Goal: Information Seeking & Learning: Check status

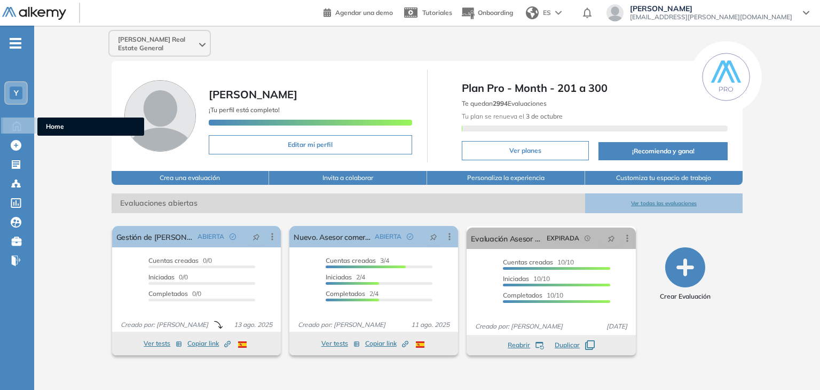
click at [19, 124] on icon at bounding box center [16, 125] width 19 height 13
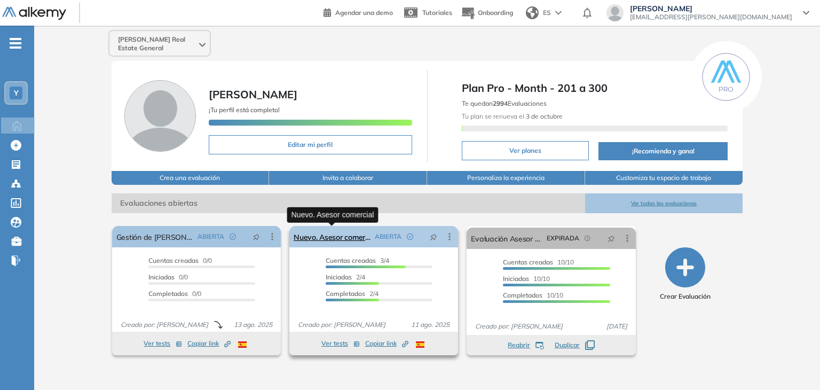
click at [350, 239] on link "Nuevo. Asesor comercial" at bounding box center [332, 236] width 77 height 21
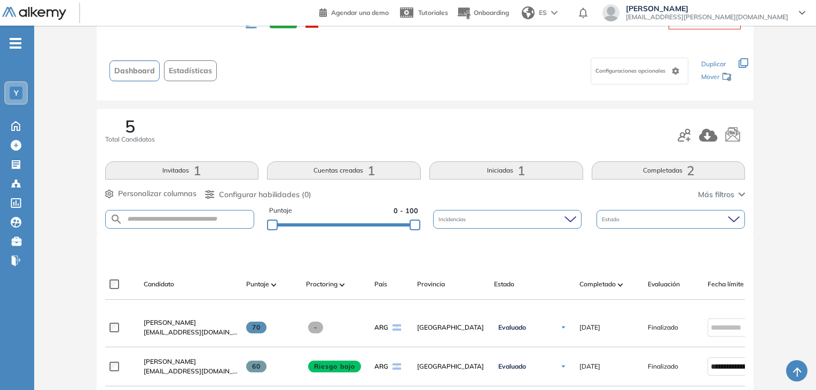
scroll to position [107, 0]
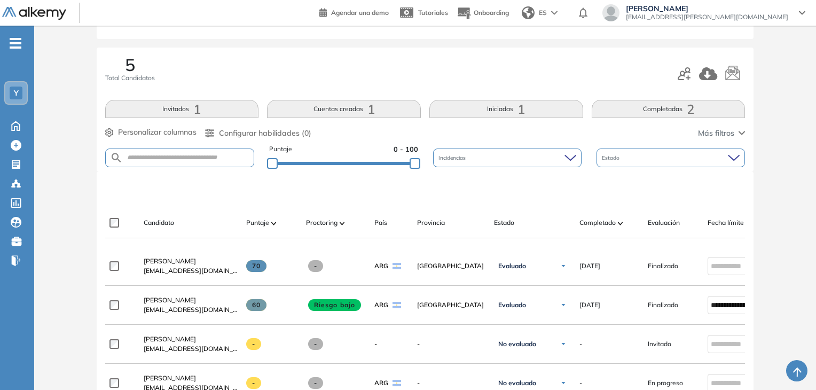
click at [505, 109] on button "Iniciadas 1" at bounding box center [506, 109] width 154 height 18
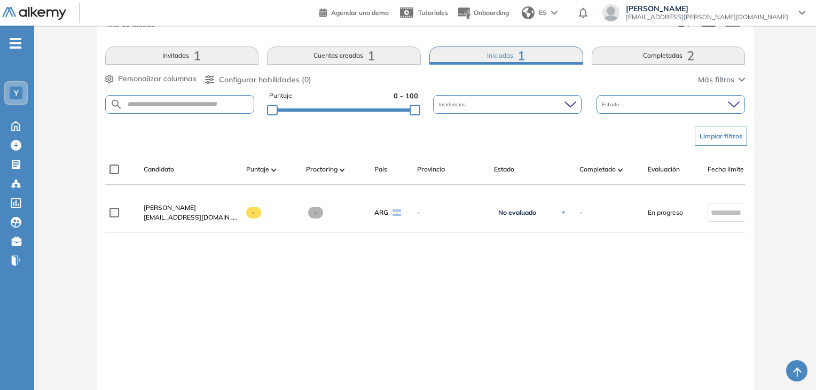
scroll to position [0, 0]
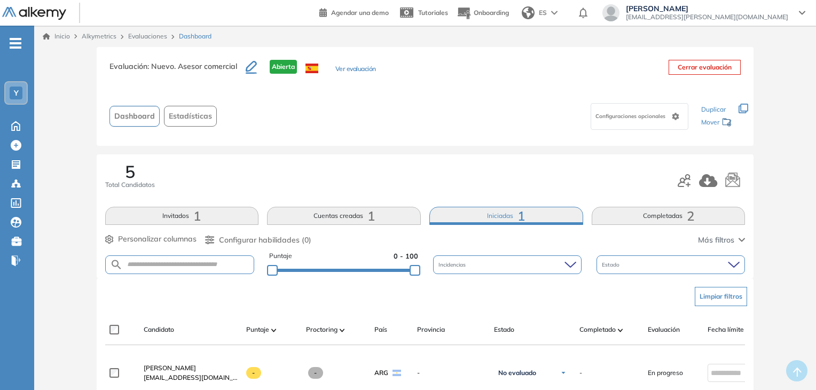
click at [340, 216] on button "Cuentas creadas 1" at bounding box center [344, 216] width 154 height 18
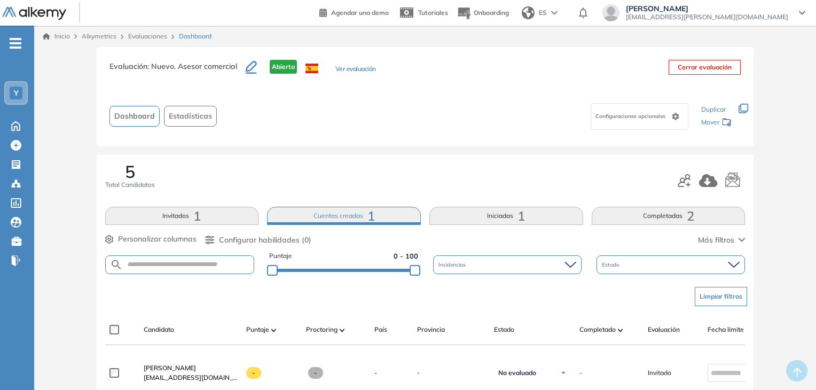
click at [136, 119] on span "Dashboard" at bounding box center [134, 116] width 41 height 11
click at [130, 115] on span "Dashboard" at bounding box center [134, 116] width 41 height 11
click at [13, 121] on icon at bounding box center [15, 125] width 19 height 13
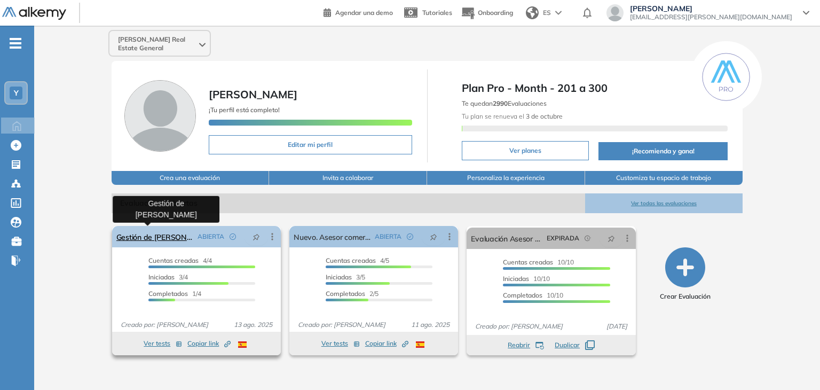
click at [147, 236] on link "Gestión de [PERSON_NAME]" at bounding box center [154, 236] width 77 height 21
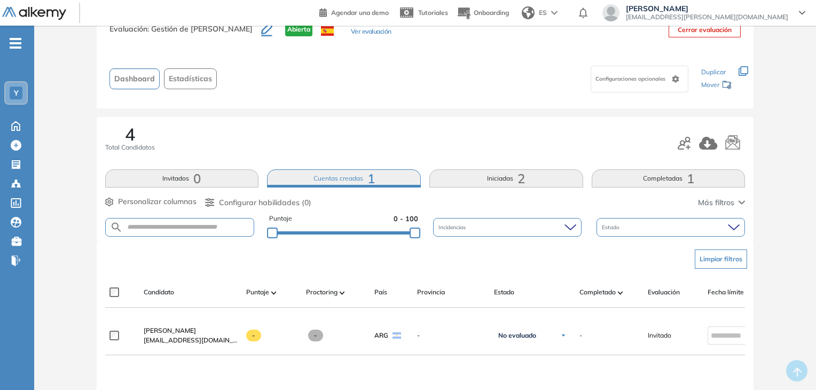
scroll to position [53, 0]
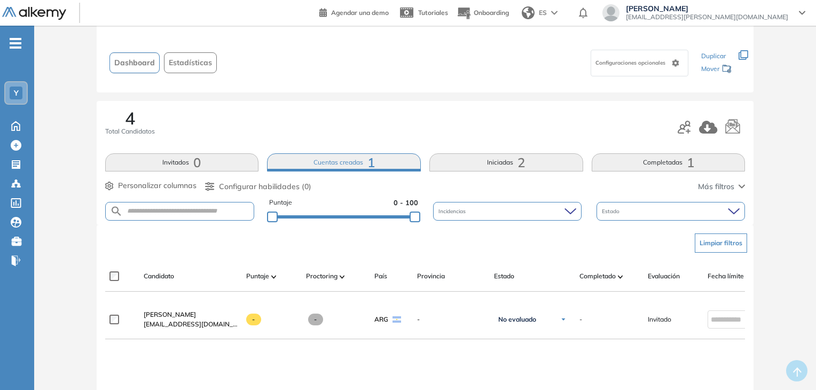
click at [683, 157] on button "Completadas 1" at bounding box center [669, 162] width 154 height 18
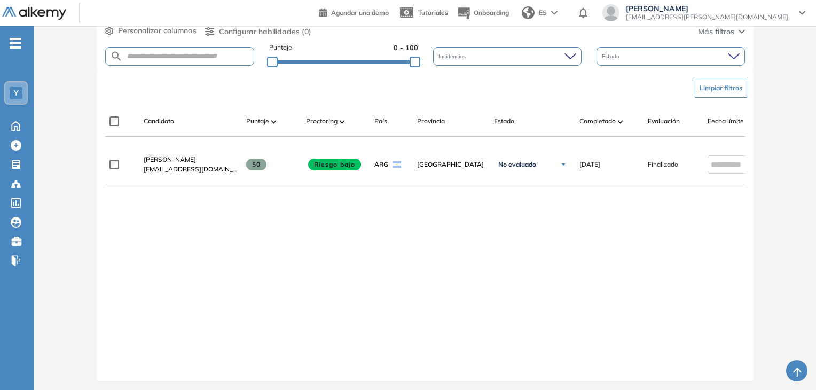
scroll to position [214, 0]
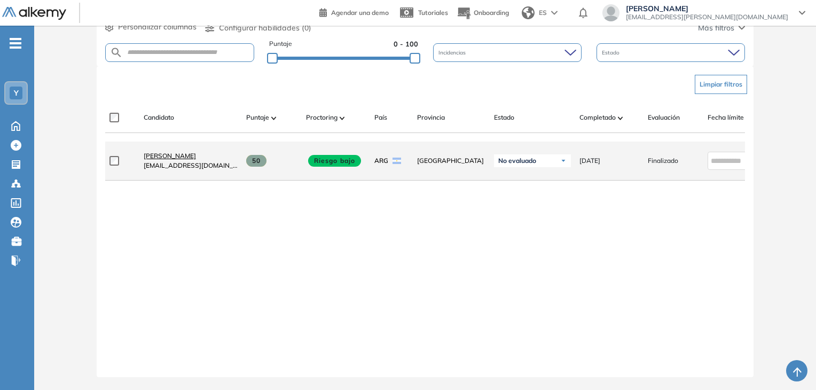
click at [173, 159] on span "[PERSON_NAME]" at bounding box center [170, 156] width 52 height 8
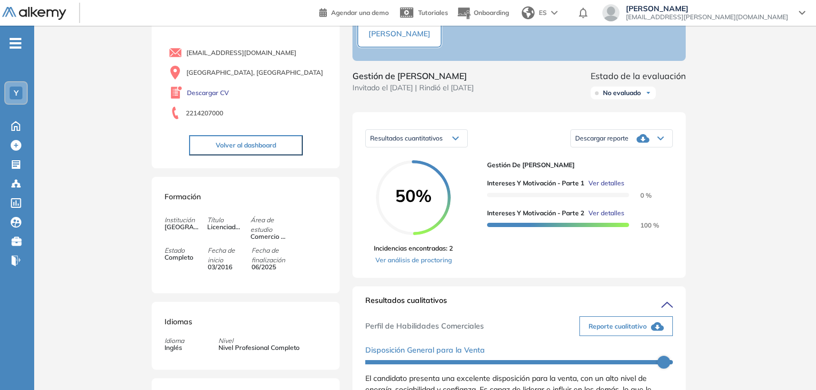
scroll to position [53, 0]
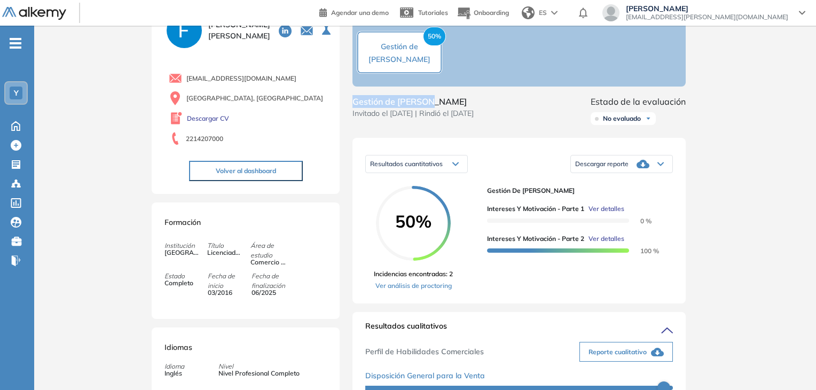
drag, startPoint x: 353, startPoint y: 112, endPoint x: 434, endPoint y: 110, distance: 81.2
click at [434, 108] on span "Gestión de [PERSON_NAME]" at bounding box center [413, 101] width 121 height 13
copy span "Gestión de [PERSON_NAME]"
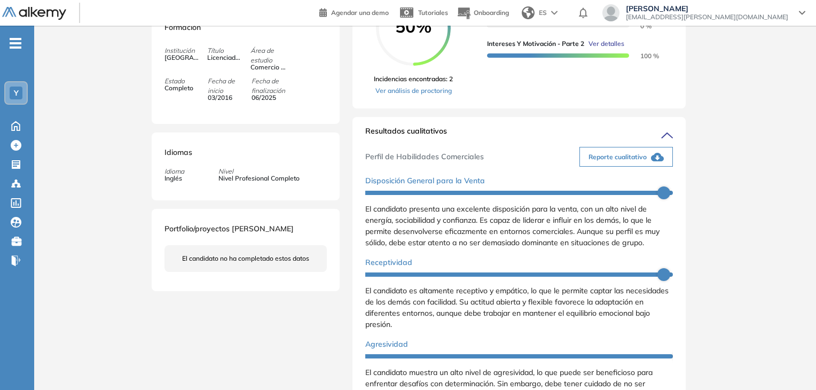
scroll to position [267, 0]
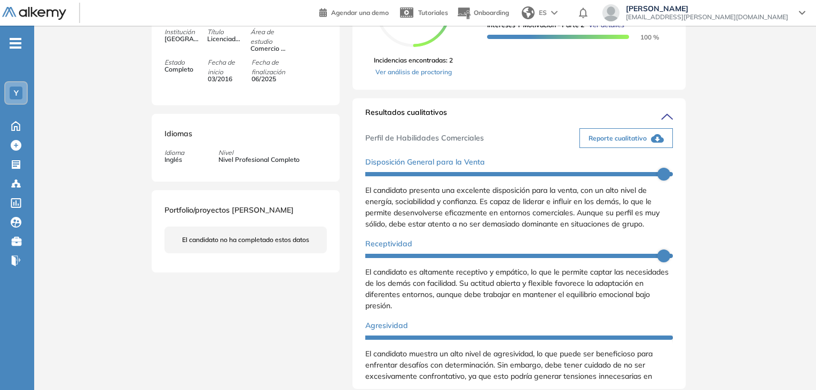
click at [641, 143] on span "Reporte cualitativo" at bounding box center [618, 139] width 58 height 10
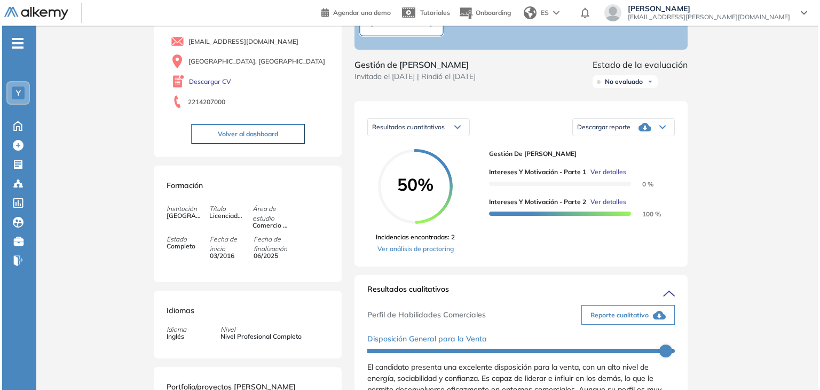
scroll to position [89, 0]
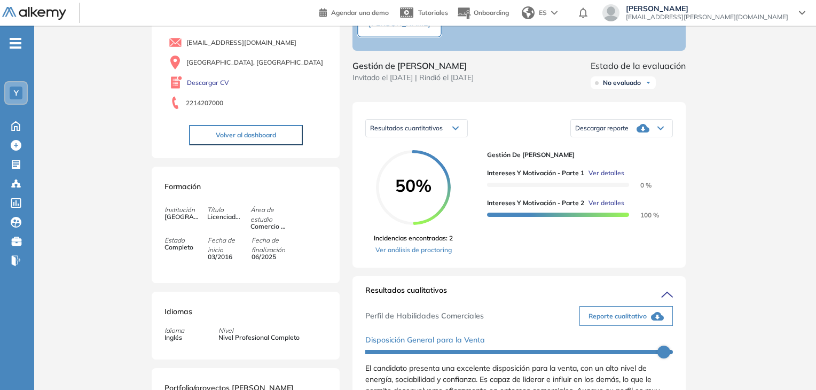
click at [612, 178] on span "Ver detalles" at bounding box center [607, 173] width 36 height 10
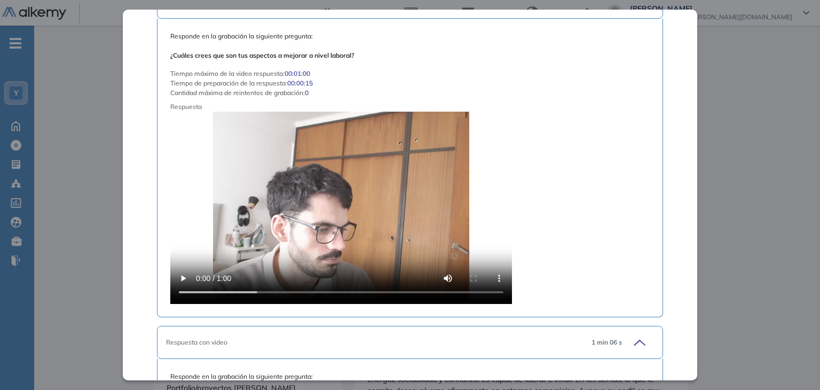
scroll to position [1759, 0]
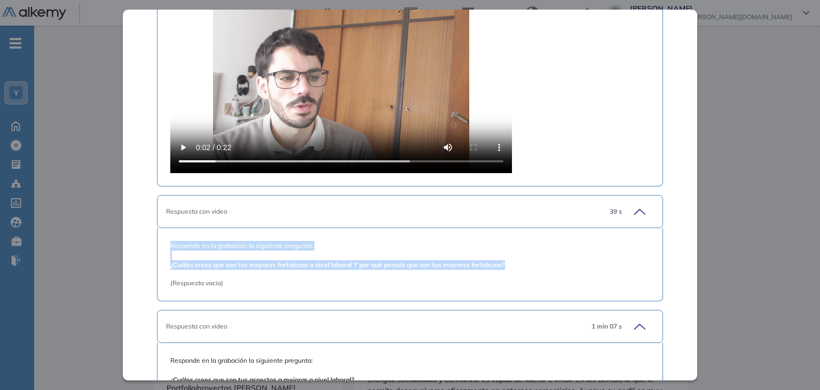
drag, startPoint x: 688, startPoint y: 179, endPoint x: 690, endPoint y: 197, distance: 17.7
click at [690, 259] on div "Intereses y Motivación - Parte 1 Cuestionarios Integrador Idiomas Objetivos Rec…" at bounding box center [410, 195] width 574 height 370
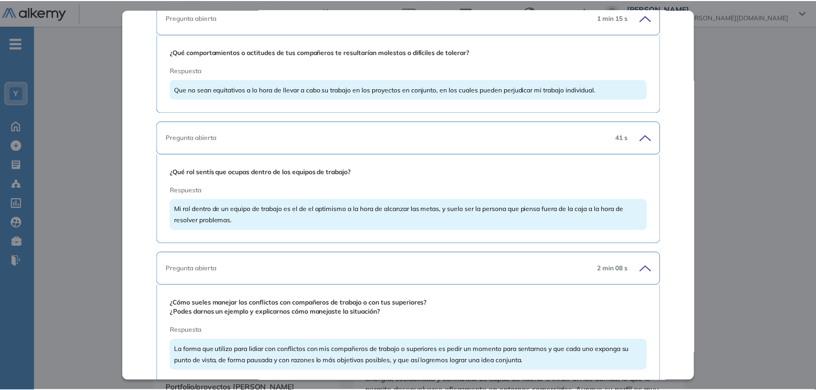
scroll to position [3730, 0]
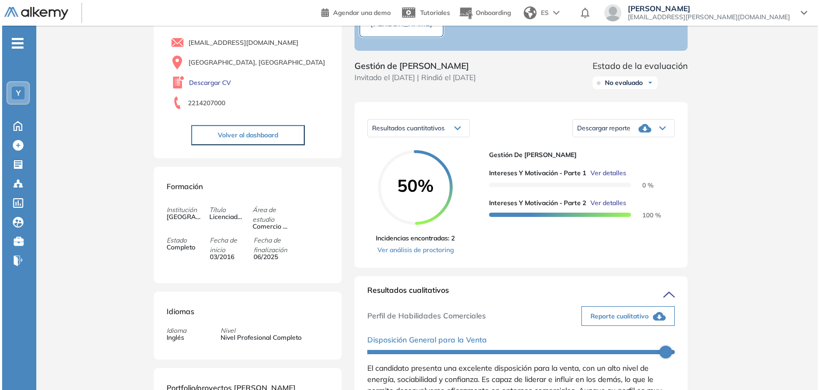
scroll to position [3358, 0]
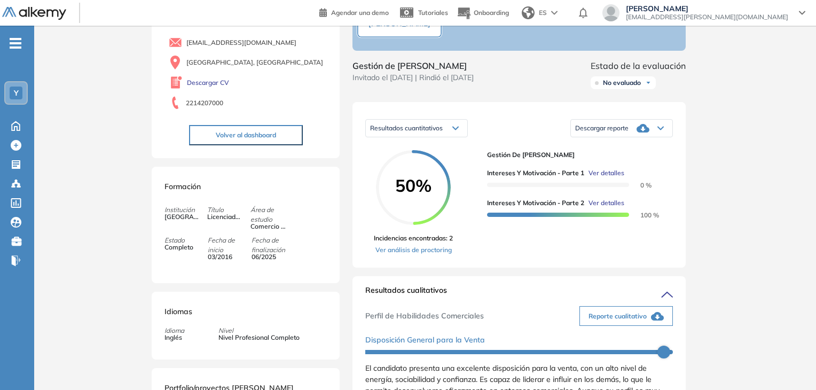
click at [633, 135] on div "Descargar reporte" at bounding box center [621, 128] width 101 height 21
click at [643, 170] on li "Descargar informe resumido" at bounding box center [616, 165] width 80 height 11
click at [610, 178] on span "Ver detalles" at bounding box center [607, 173] width 36 height 10
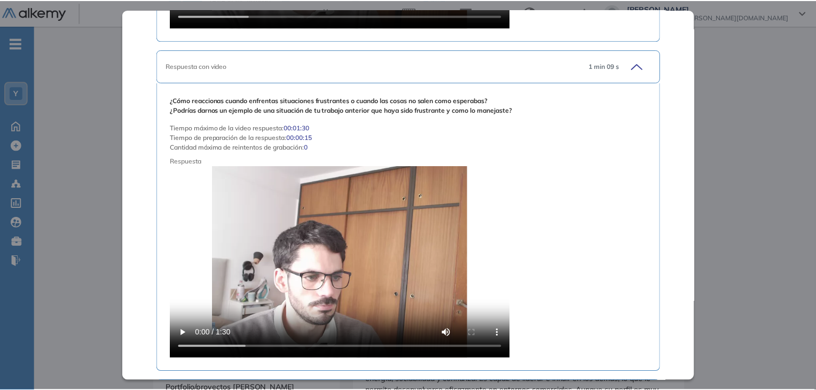
scroll to position [2733, 0]
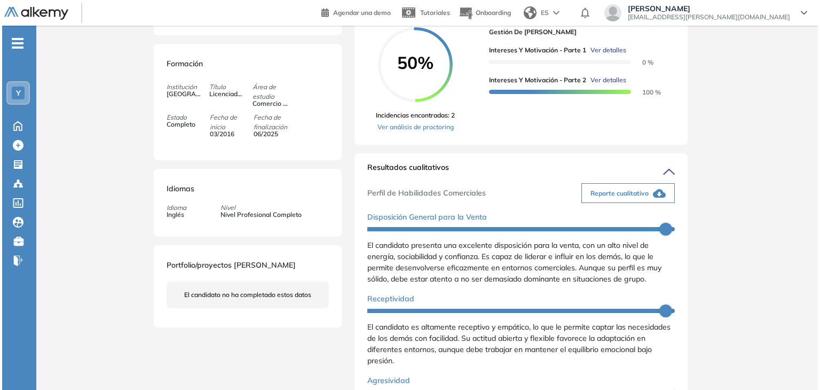
scroll to position [143, 0]
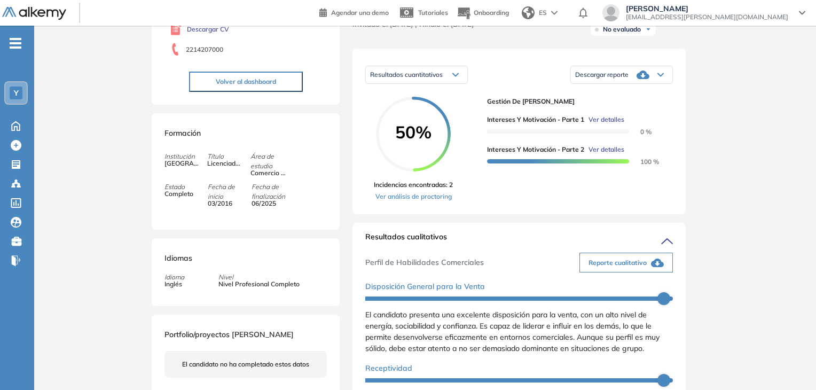
click at [610, 154] on span "Ver detalles" at bounding box center [607, 150] width 36 height 10
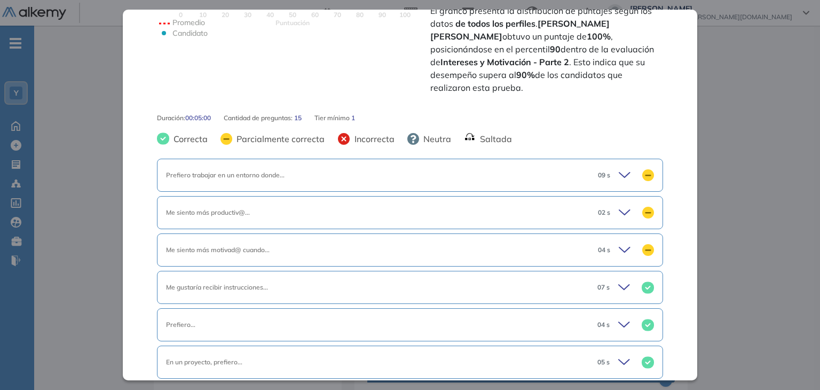
scroll to position [374, 0]
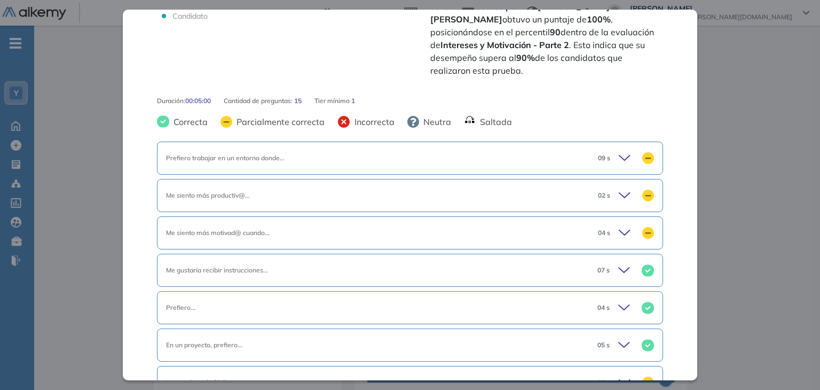
click at [643, 152] on circle at bounding box center [649, 158] width 12 height 12
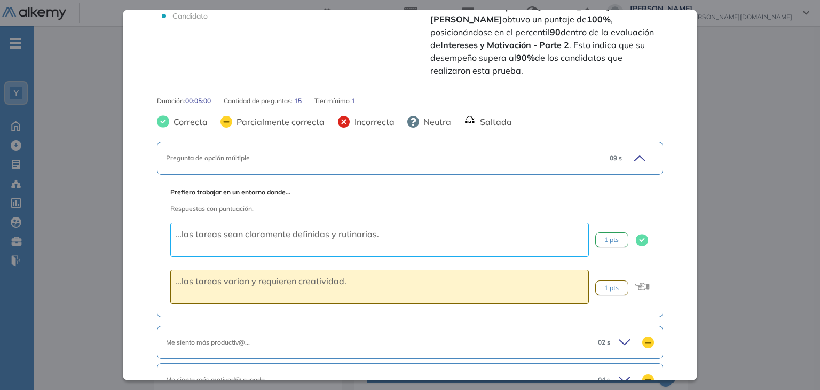
click at [641, 151] on div "09 s" at bounding box center [627, 158] width 53 height 15
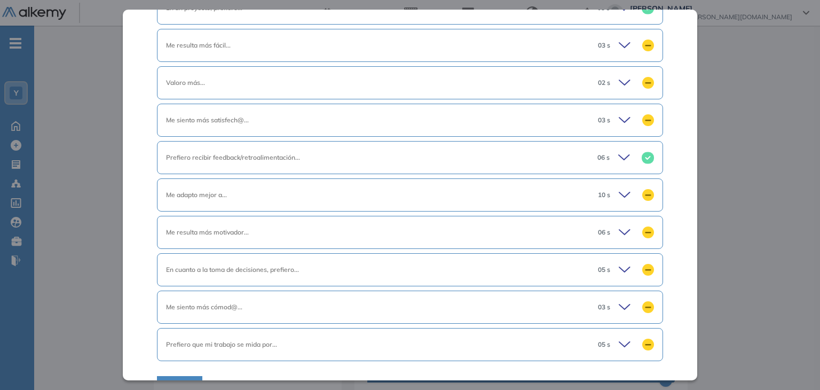
scroll to position [720, 0]
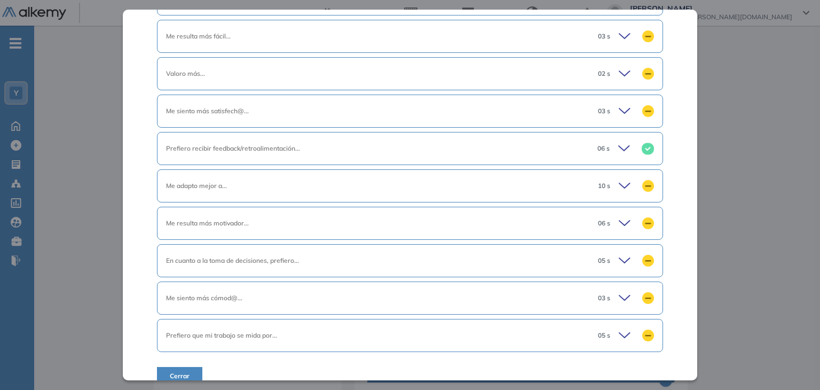
click at [619, 291] on icon at bounding box center [626, 298] width 15 height 15
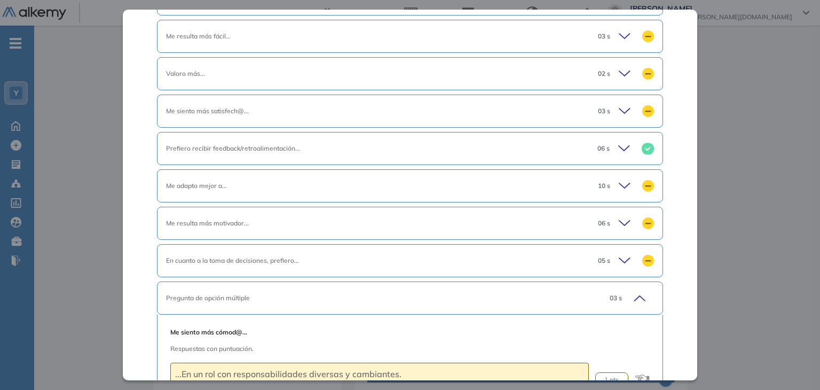
scroll to position [866, 0]
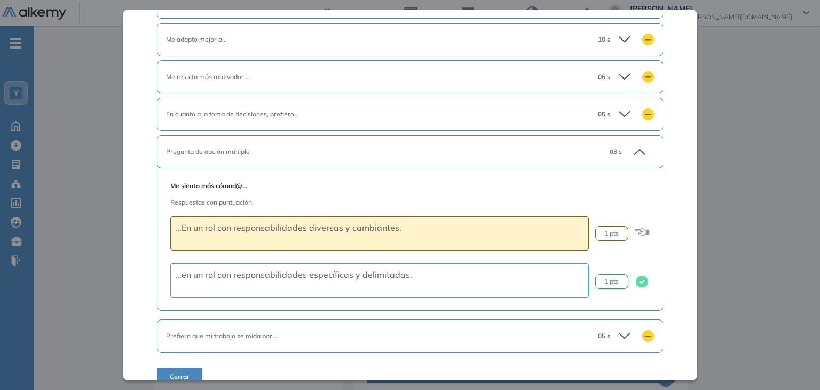
click at [633, 144] on icon at bounding box center [638, 151] width 15 height 15
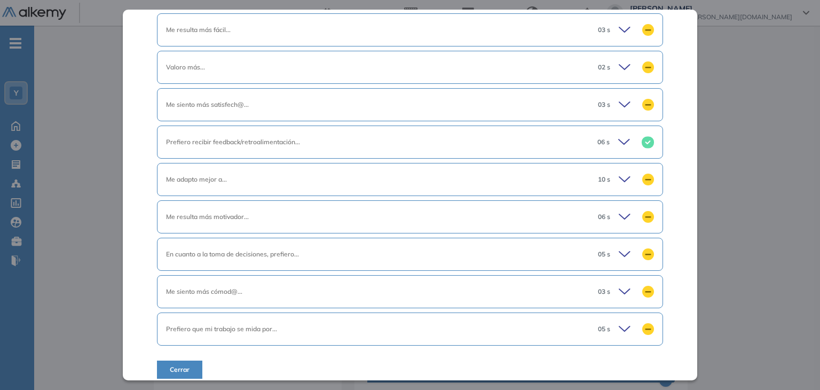
scroll to position [720, 0]
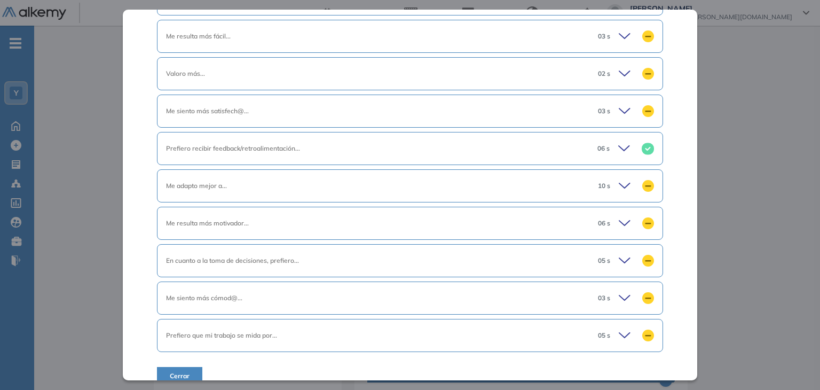
click at [619, 104] on icon at bounding box center [626, 111] width 15 height 15
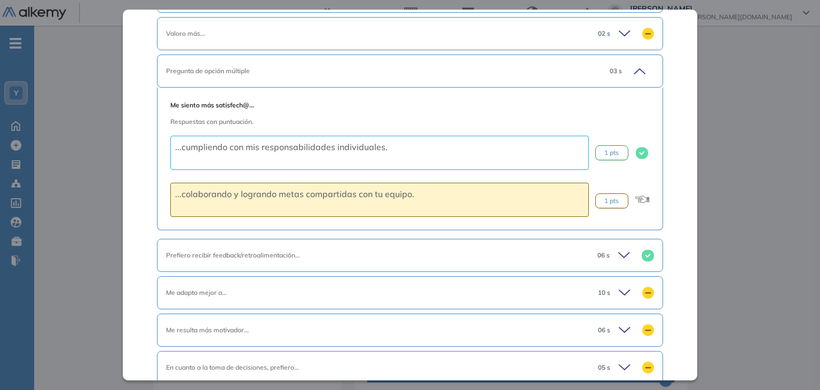
scroll to position [759, 0]
click at [629, 248] on div "06 s" at bounding box center [621, 255] width 65 height 15
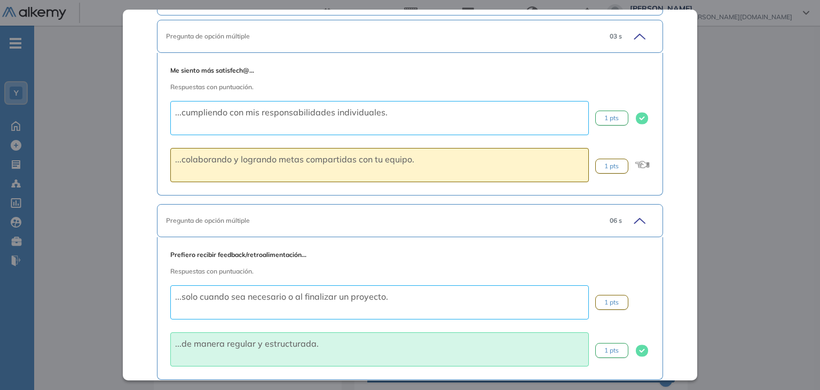
scroll to position [813, 0]
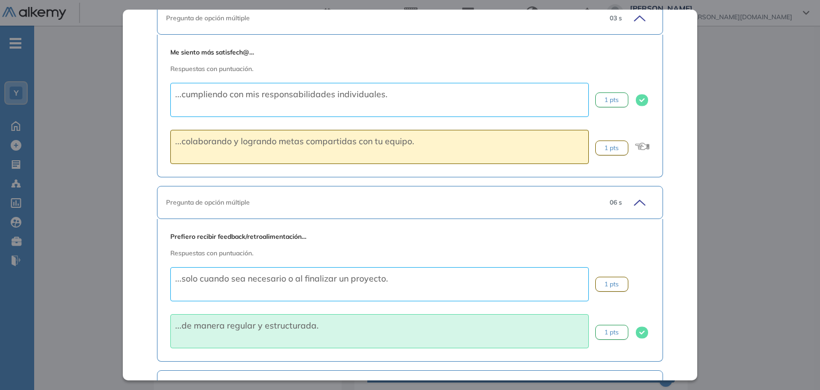
click at [631, 195] on icon at bounding box center [638, 202] width 15 height 15
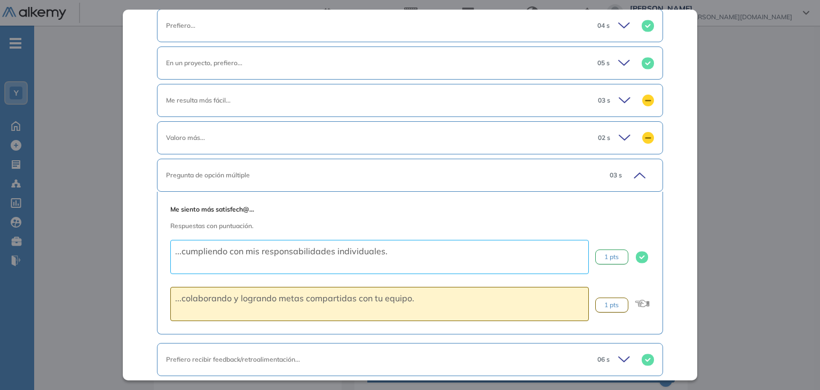
scroll to position [653, 0]
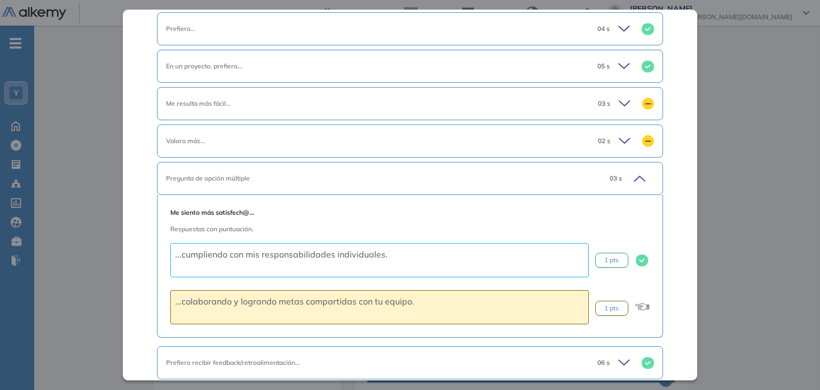
click at [631, 171] on icon at bounding box center [638, 178] width 15 height 15
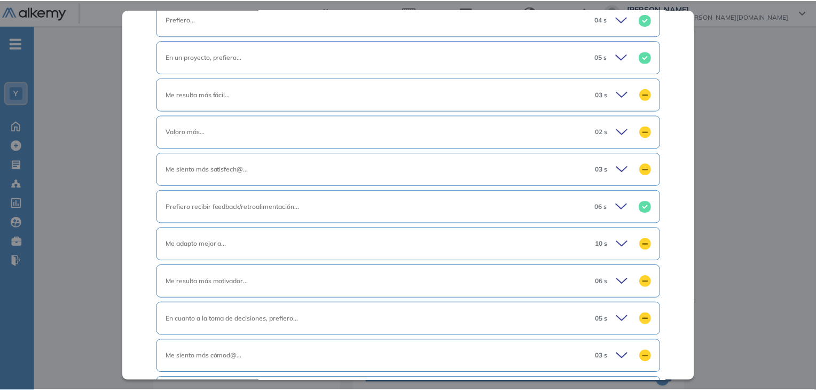
scroll to position [720, 0]
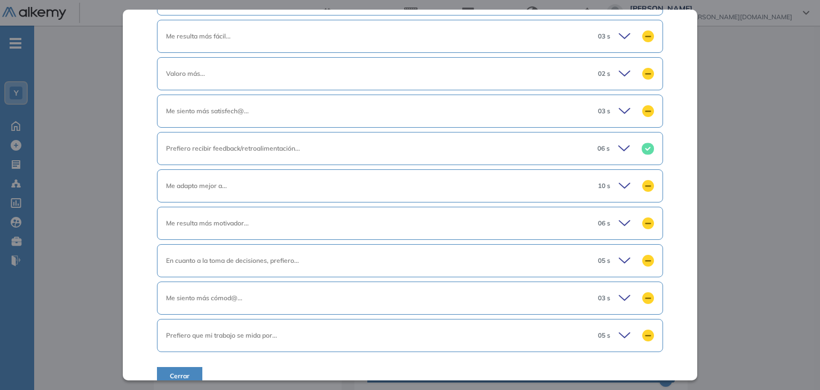
click at [174, 371] on span "Cerrar" at bounding box center [180, 376] width 20 height 10
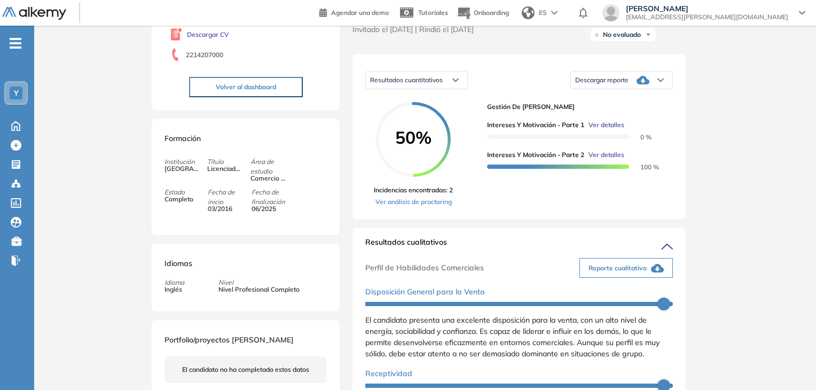
scroll to position [36, 0]
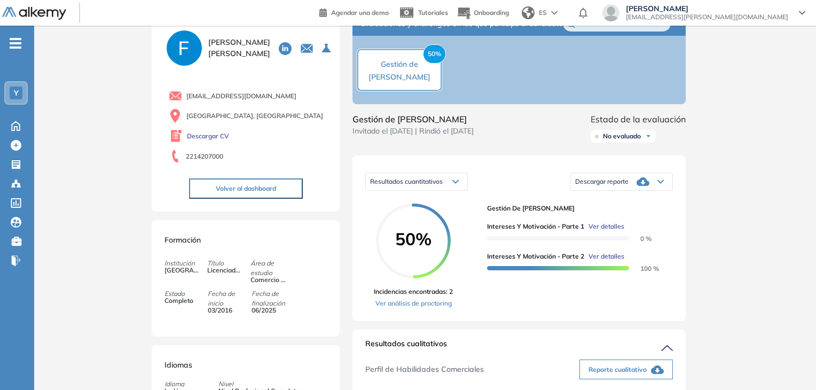
click at [461, 190] on div "Resultados cuantitativos" at bounding box center [416, 181] width 101 height 17
click at [622, 212] on div "Resultados cuantitativos Resultados cuantitativos Resultados relativos Descarga…" at bounding box center [519, 238] width 333 height 166
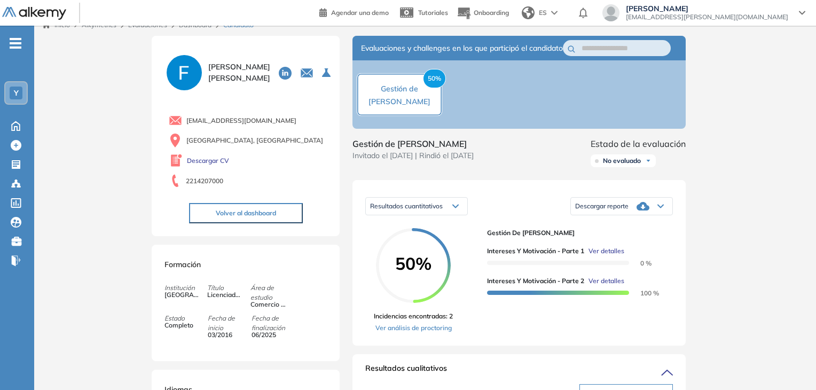
scroll to position [0, 0]
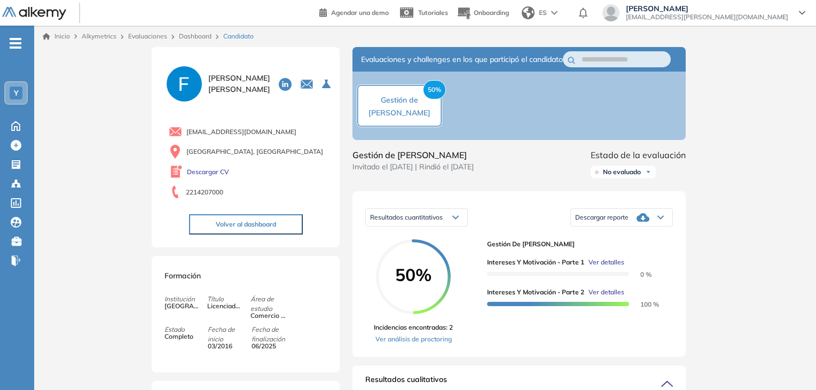
click at [261, 225] on button "Volver al dashboard" at bounding box center [246, 224] width 114 height 20
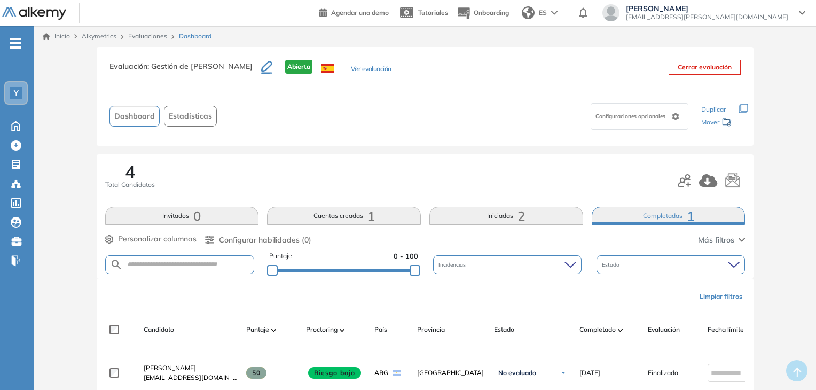
click at [351, 67] on button "Ver evaluación" at bounding box center [371, 69] width 41 height 11
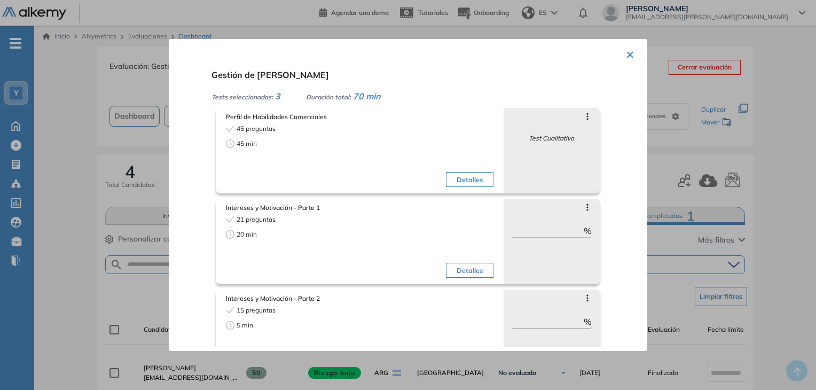
scroll to position [32, 0]
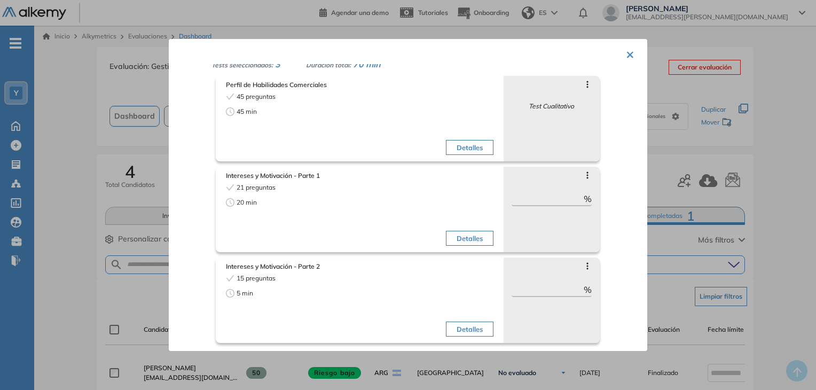
click at [583, 171] on icon at bounding box center [587, 175] width 9 height 9
click at [584, 225] on div "Saltar preguntas ** %" at bounding box center [552, 209] width 96 height 85
click at [630, 51] on button "×" at bounding box center [630, 53] width 9 height 21
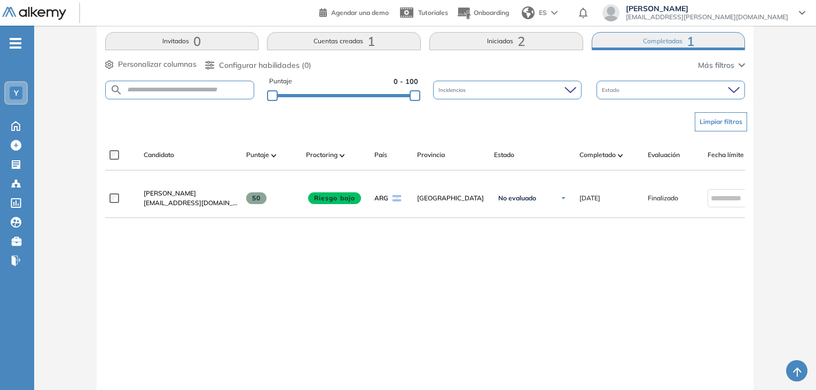
scroll to position [214, 0]
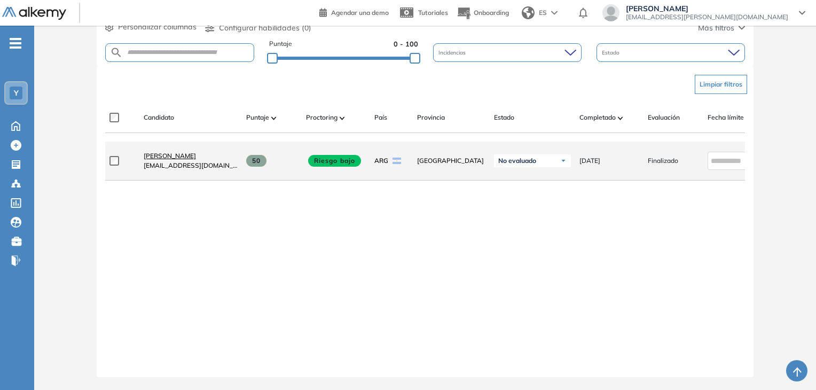
click at [175, 159] on span "[PERSON_NAME]" at bounding box center [170, 156] width 52 height 8
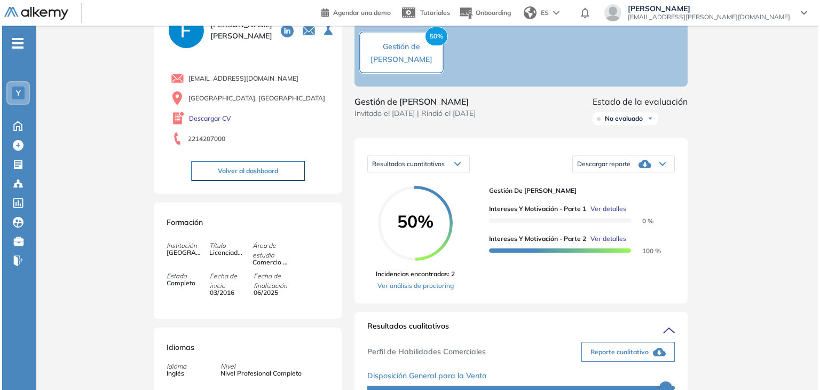
scroll to position [160, 0]
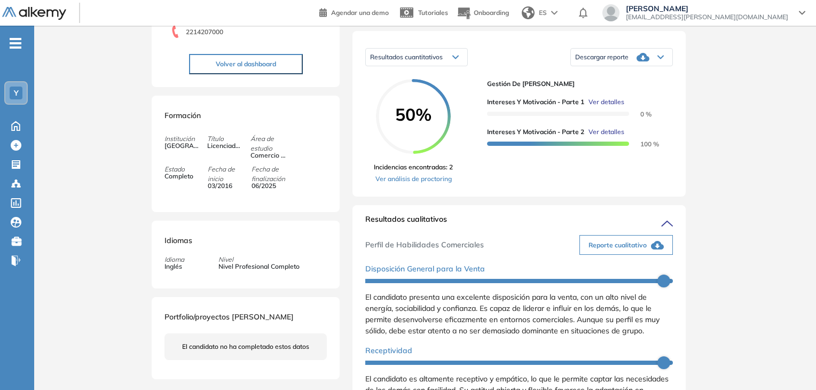
click at [608, 107] on span "Ver detalles" at bounding box center [607, 102] width 36 height 10
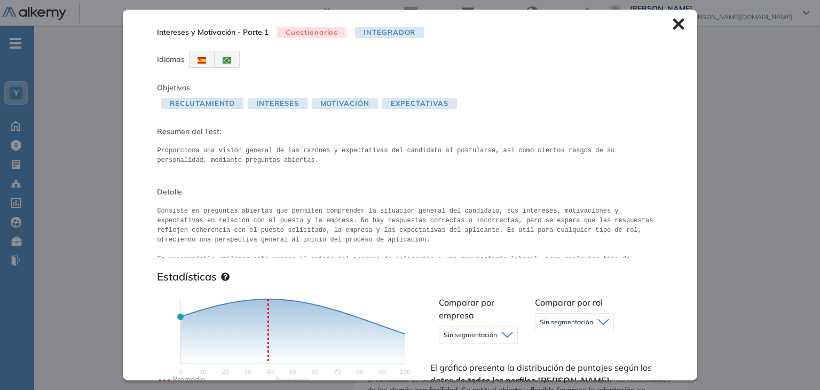
click at [399, 28] on span "Integrador" at bounding box center [389, 32] width 69 height 11
click at [378, 33] on span "Integrador" at bounding box center [389, 32] width 69 height 11
click at [317, 29] on span "Cuestionarios" at bounding box center [311, 32] width 69 height 11
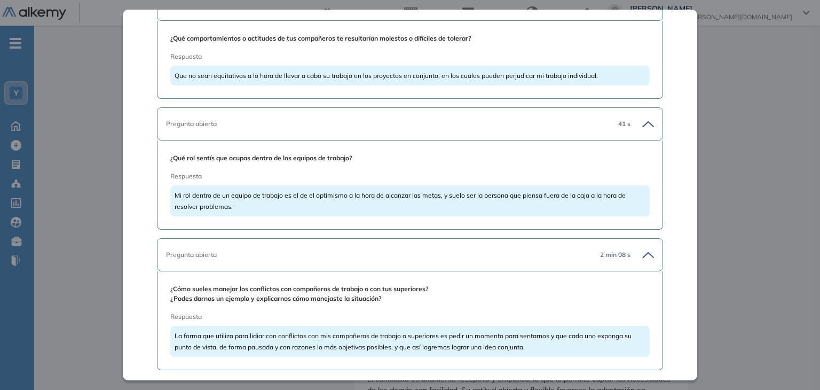
scroll to position [3784, 0]
